Goal: Transaction & Acquisition: Purchase product/service

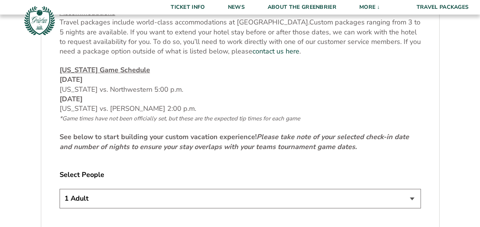
scroll to position [344, 0]
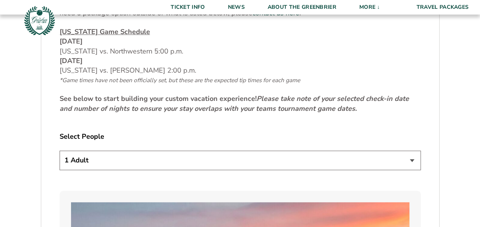
click at [172, 161] on select "1 Adult 2 Adults 3 Adults 4 Adults 2 Adults + 1 Child 2 Adults + 2 Children 2 A…" at bounding box center [240, 159] width 361 height 19
select select "2 Adults"
click at [60, 150] on select "1 Adult 2 Adults 3 Adults 4 Adults 2 Adults + 1 Child 2 Adults + 2 Children 2 A…" at bounding box center [240, 159] width 361 height 19
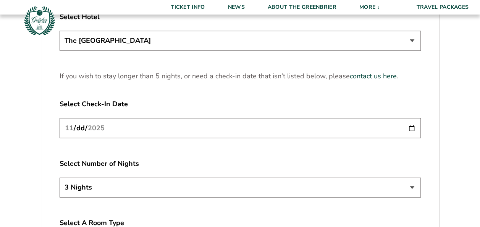
scroll to position [993, 0]
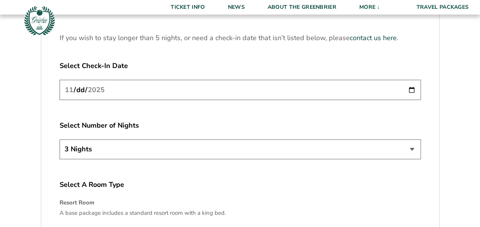
click at [147, 87] on input "[DATE]" at bounding box center [240, 90] width 361 height 20
click at [411, 89] on input "[DATE]" at bounding box center [240, 90] width 361 height 20
click at [139, 150] on select "3 Nights 4 Nights 5 Nights" at bounding box center [240, 148] width 361 height 19
click at [60, 139] on select "3 Nights 4 Nights 5 Nights" at bounding box center [240, 148] width 361 height 19
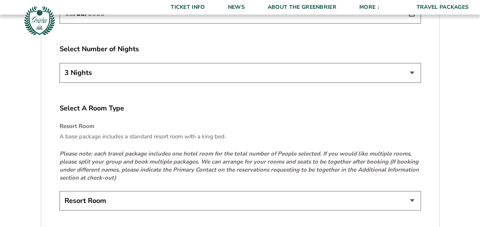
scroll to position [1108, 0]
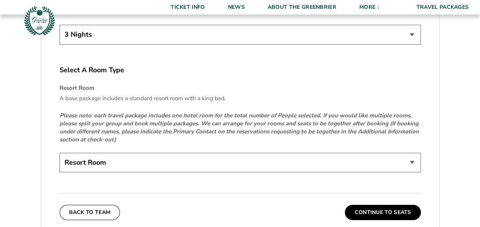
click at [132, 160] on select "Resort Room" at bounding box center [240, 162] width 361 height 19
click at [60, 153] on select "Resort Room" at bounding box center [240, 162] width 361 height 19
click at [406, 209] on button "Continue To Seats" at bounding box center [383, 212] width 76 height 15
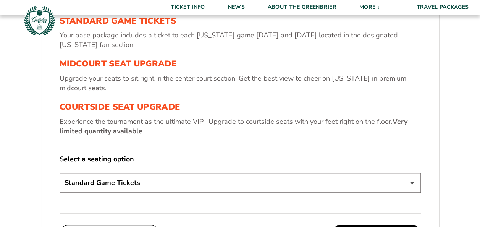
scroll to position [298, 0]
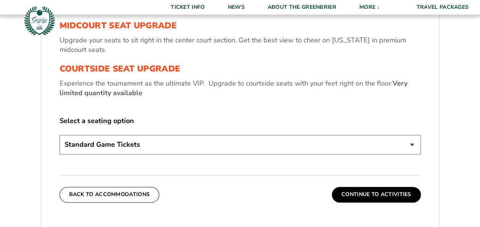
click at [205, 149] on select "Standard Game Tickets Midcourt Seat Upgrade (+$130 per person) Courtside Seat U…" at bounding box center [240, 144] width 361 height 19
select select "Courtside Seat Upgrade"
click at [60, 135] on select "Standard Game Tickets Midcourt Seat Upgrade (+$130 per person) Courtside Seat U…" at bounding box center [240, 144] width 361 height 19
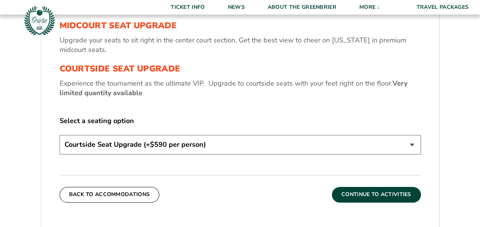
click at [394, 196] on button "Continue To Activities" at bounding box center [376, 194] width 89 height 15
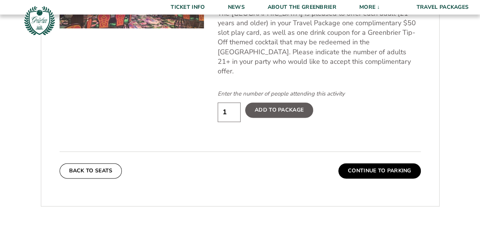
scroll to position [374, 0]
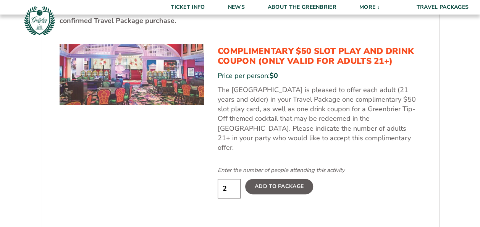
type input "2"
click at [233, 179] on input "2" at bounding box center [229, 188] width 23 height 19
click at [289, 179] on label "Add To Package" at bounding box center [279, 186] width 68 height 15
click at [0, 0] on input "Add To Package" at bounding box center [0, 0] width 0 height 0
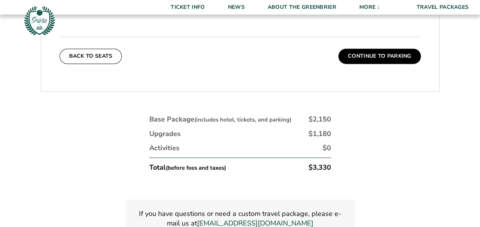
scroll to position [603, 0]
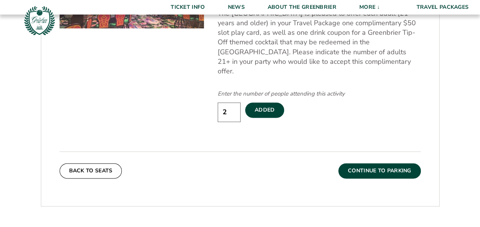
click at [400, 163] on button "Continue To Parking" at bounding box center [379, 170] width 83 height 15
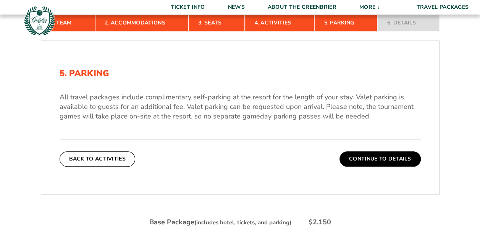
scroll to position [145, 0]
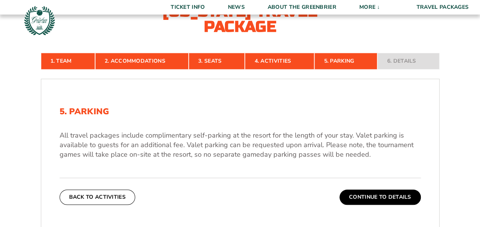
click at [370, 192] on button "Continue To Details" at bounding box center [380, 196] width 81 height 15
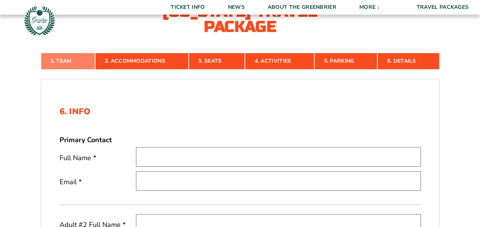
click at [83, 62] on link "1. Team" at bounding box center [68, 61] width 54 height 17
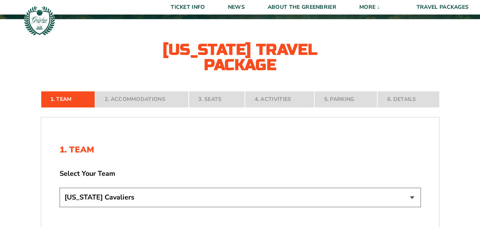
scroll to position [0, 0]
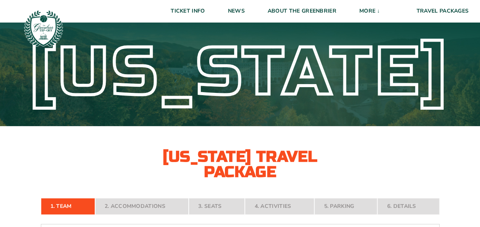
click at [52, 32] on img at bounding box center [43, 28] width 41 height 41
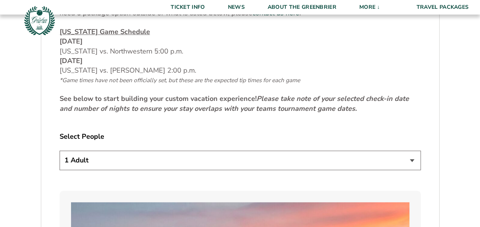
scroll to position [382, 0]
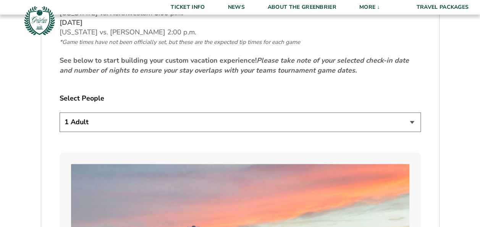
click at [167, 121] on select "1 Adult 2 Adults 3 Adults 4 Adults 2 Adults + 1 Child 2 Adults + 2 Children 2 A…" at bounding box center [240, 121] width 361 height 19
select select "4 Adults"
click at [60, 112] on select "1 Adult 2 Adults 3 Adults 4 Adults 2 Adults + 1 Child 2 Adults + 2 Children 2 A…" at bounding box center [240, 121] width 361 height 19
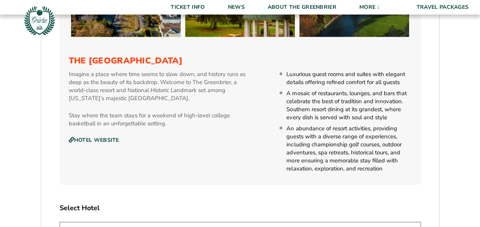
scroll to position [917, 0]
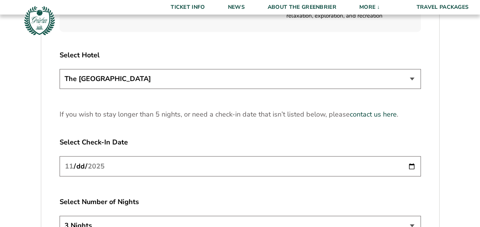
click at [157, 82] on select "The [GEOGRAPHIC_DATA]" at bounding box center [240, 78] width 361 height 19
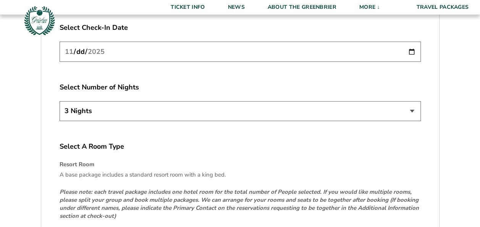
click at [414, 47] on input "[DATE]" at bounding box center [240, 52] width 361 height 20
click at [167, 107] on select "3 Nights 4 Nights 5 Nights" at bounding box center [240, 110] width 361 height 19
click at [60, 101] on select "3 Nights 4 Nights 5 Nights" at bounding box center [240, 110] width 361 height 19
click at [128, 52] on input "2025-11-21" at bounding box center [240, 52] width 361 height 20
click at [412, 53] on input "2025-11-21" at bounding box center [240, 52] width 361 height 20
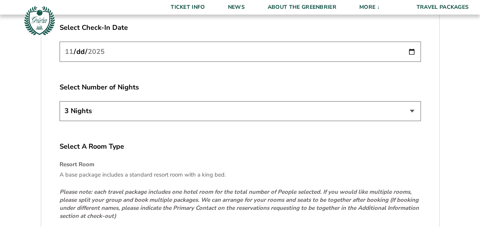
type input "[DATE]"
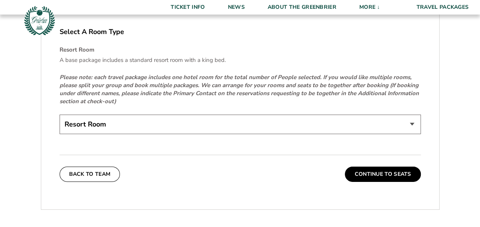
click at [130, 127] on select "Resort Room" at bounding box center [240, 124] width 361 height 19
click at [133, 122] on select "Resort Room" at bounding box center [240, 124] width 361 height 19
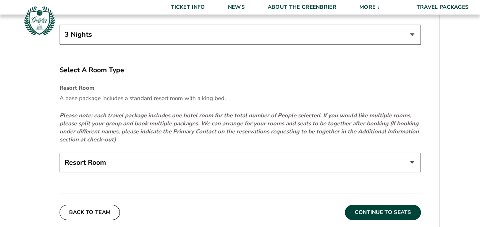
click at [367, 207] on button "Continue To Seats" at bounding box center [383, 212] width 76 height 15
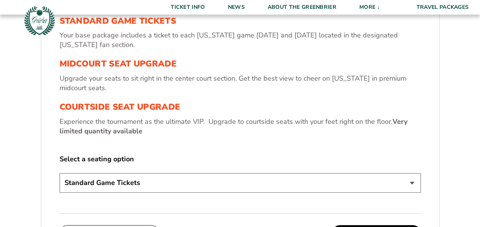
scroll to position [298, 0]
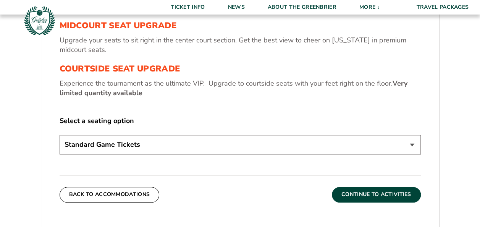
click at [354, 195] on button "Continue To Activities" at bounding box center [376, 194] width 89 height 15
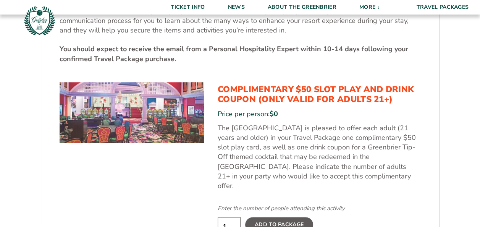
scroll to position [413, 0]
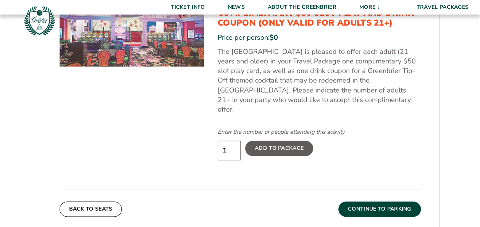
click at [394, 201] on button "Continue To Parking" at bounding box center [379, 208] width 83 height 15
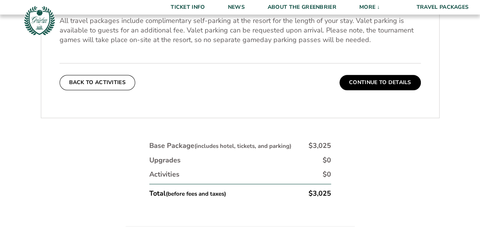
scroll to position [298, 0]
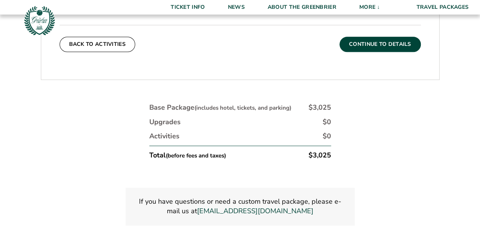
click at [399, 43] on button "Continue To Details" at bounding box center [380, 44] width 81 height 15
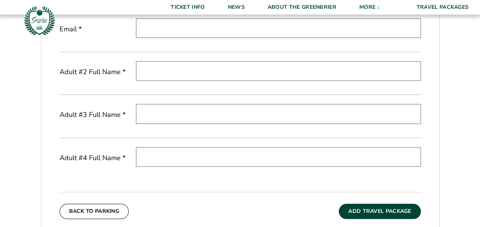
scroll to position [413, 0]
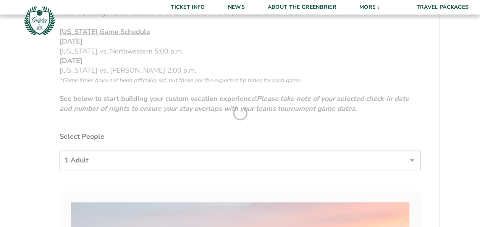
scroll to position [458, 0]
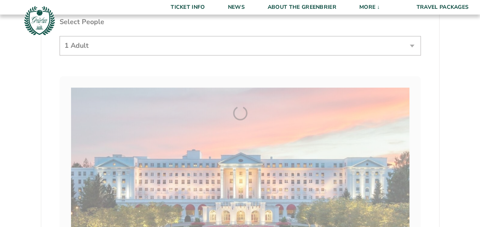
click at [128, 45] on form "[US_STATE] [US_STATE] Travel Package 1. Team 2. Accommodations 3. Seats 4. Acti…" at bounding box center [240, 231] width 480 height 1379
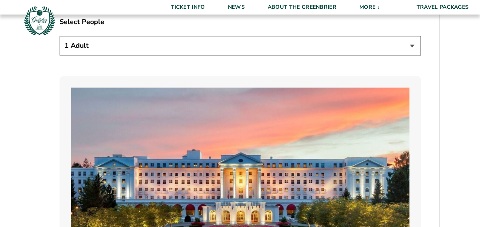
click at [128, 48] on select "1 Adult 2 Adults 3 Adults 4 Adults 2 Adults + 1 Child 2 Adults + 2 Children 2 A…" at bounding box center [240, 45] width 361 height 19
select select "2 Adults"
click at [60, 36] on select "1 Adult 2 Adults 3 Adults 4 Adults 2 Adults + 1 Child 2 Adults + 2 Children 2 A…" at bounding box center [240, 45] width 361 height 19
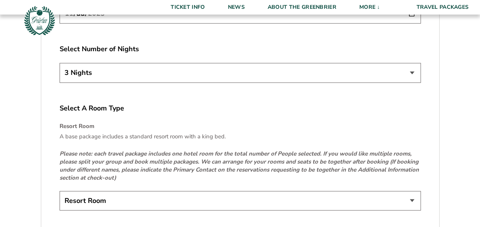
scroll to position [1108, 0]
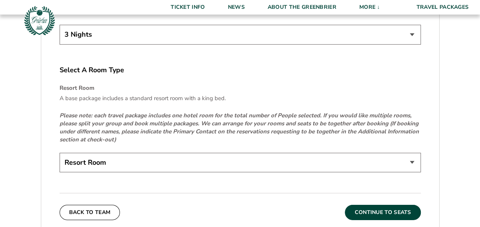
click at [383, 212] on button "Continue To Seats" at bounding box center [383, 212] width 76 height 15
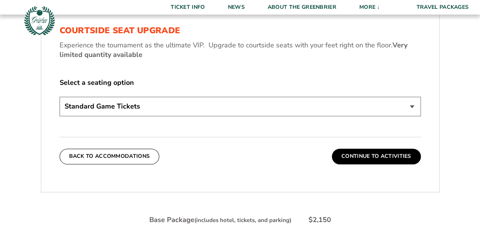
scroll to position [451, 0]
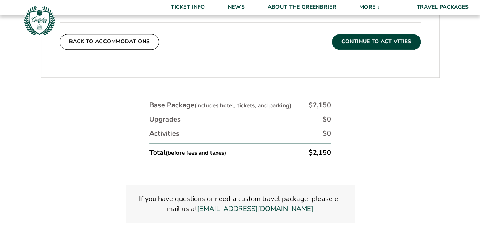
click at [364, 45] on button "Continue To Activities" at bounding box center [376, 41] width 89 height 15
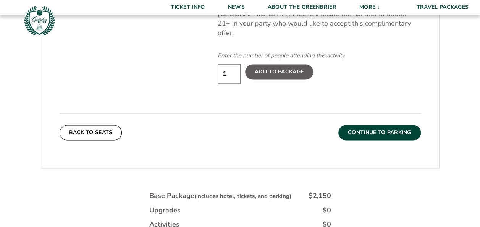
click at [370, 125] on button "Continue To Parking" at bounding box center [379, 132] width 83 height 15
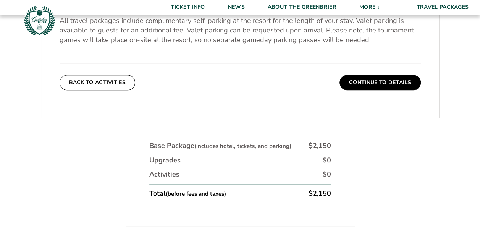
click at [393, 77] on button "Continue To Details" at bounding box center [380, 82] width 81 height 15
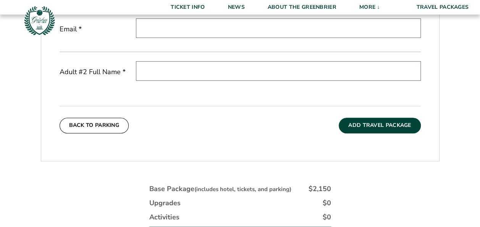
scroll to position [413, 0]
